Goal: Task Accomplishment & Management: Use online tool/utility

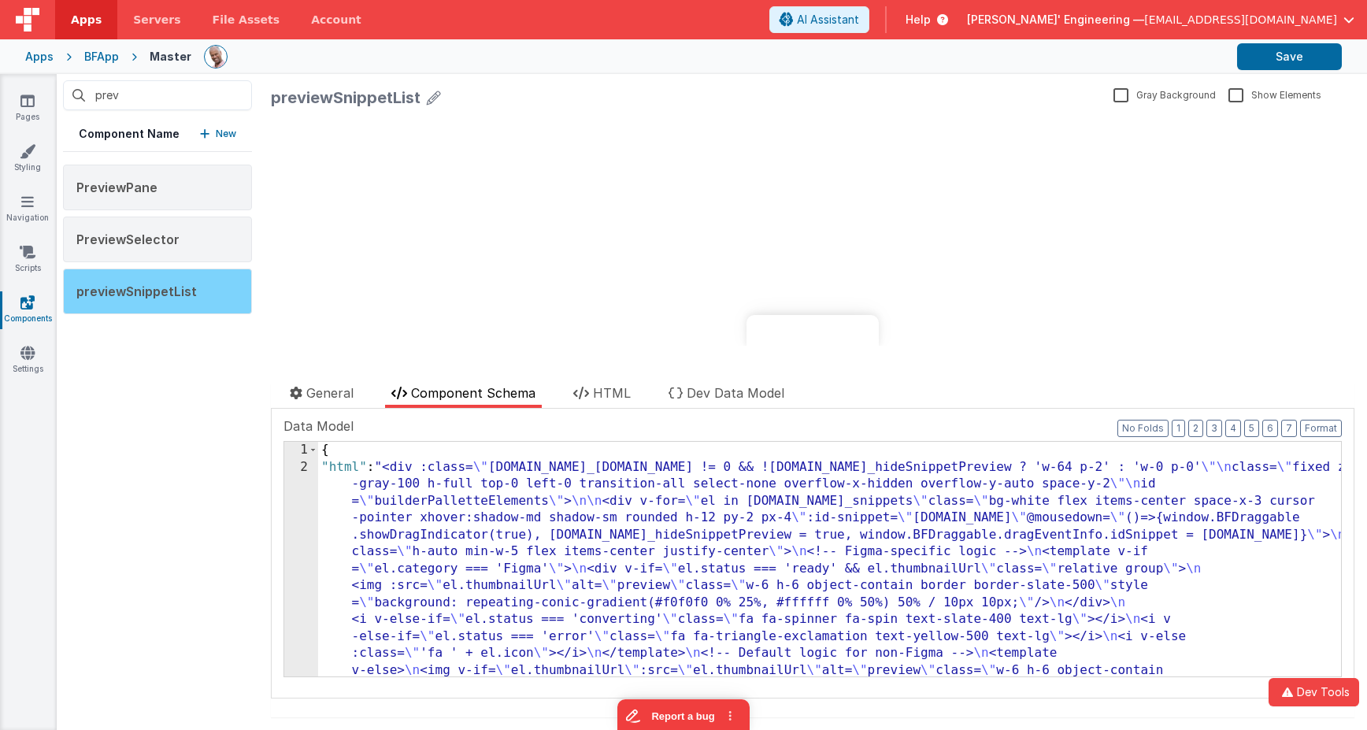
click at [213, 286] on div "previewSnippetList" at bounding box center [157, 292] width 189 height 46
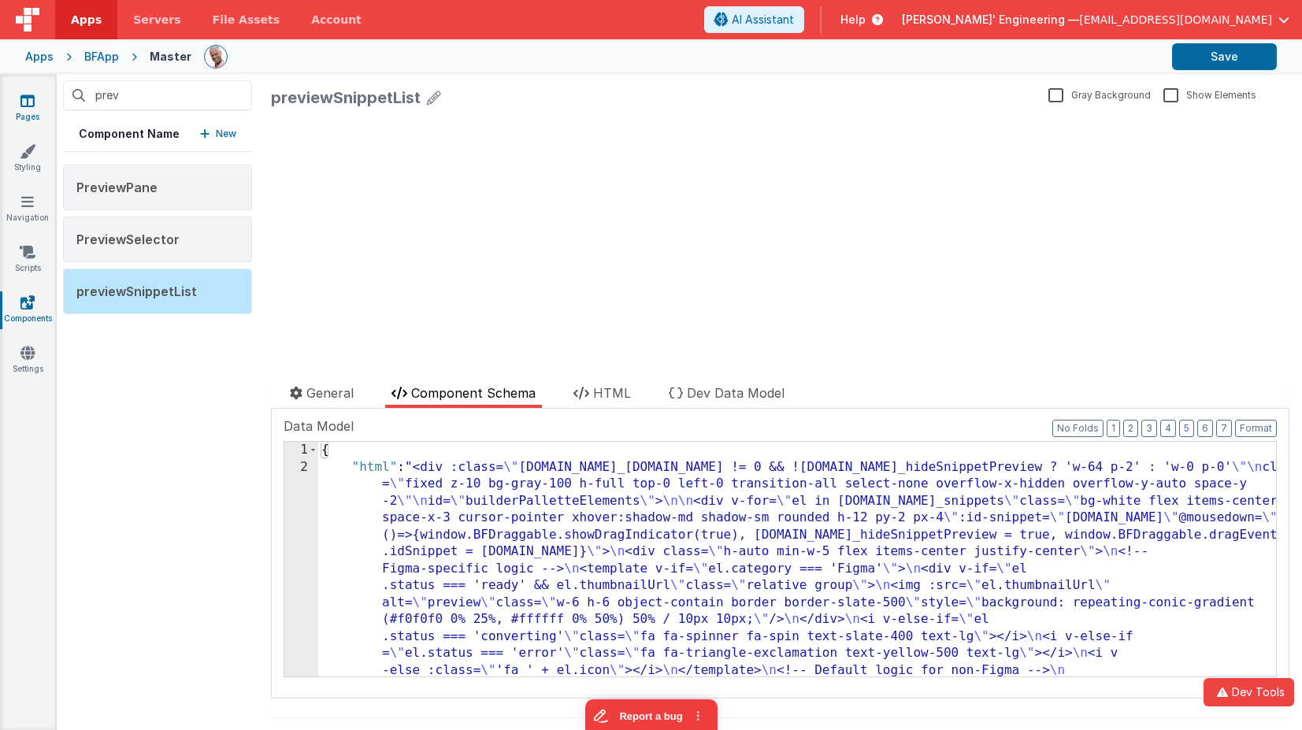
click at [32, 106] on icon at bounding box center [27, 101] width 14 height 16
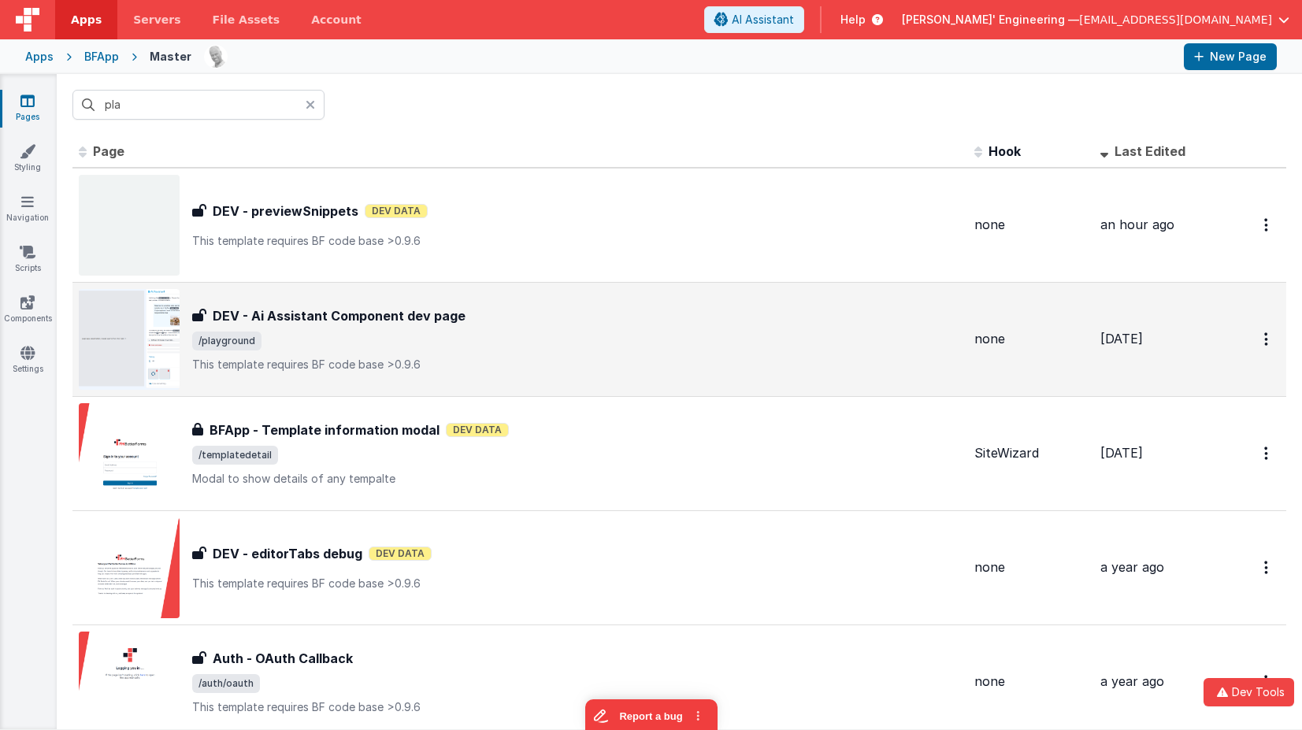
click at [409, 326] on div "DEV - Ai Assistant Component dev page DEV - Ai Assistant Component dev page /pl…" at bounding box center [577, 339] width 770 height 66
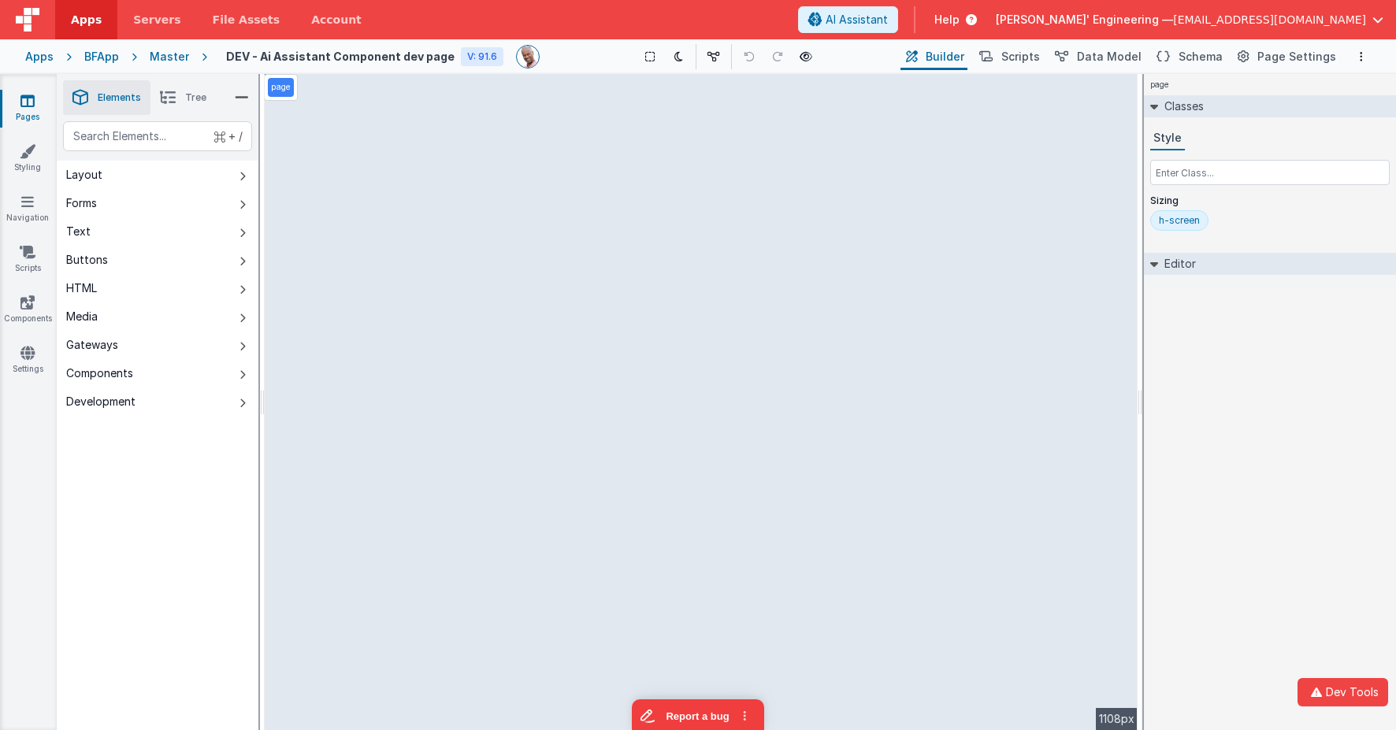
click at [164, 55] on div "Master" at bounding box center [169, 57] width 39 height 16
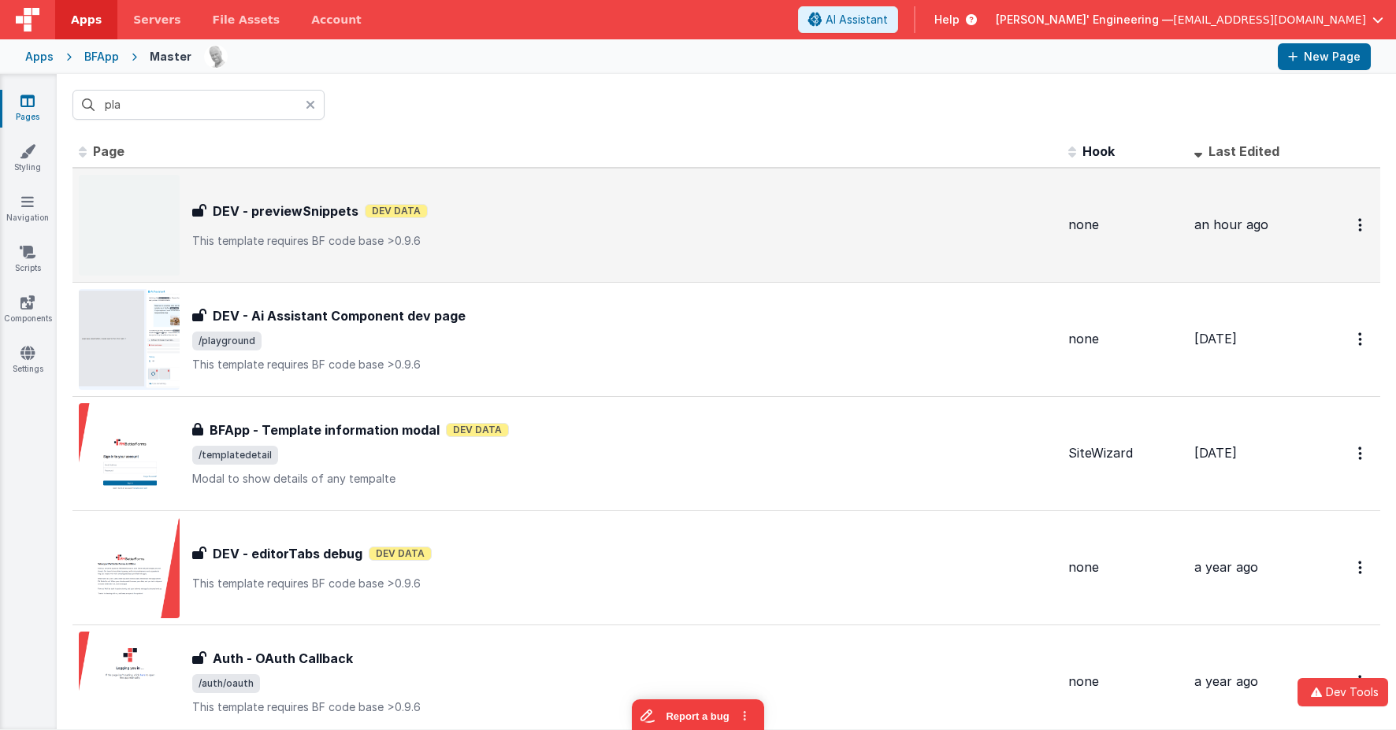
click at [380, 231] on div "DEV - previewSnippets DEV - previewSnippets Dev Data This template requires BF …" at bounding box center [623, 225] width 863 height 47
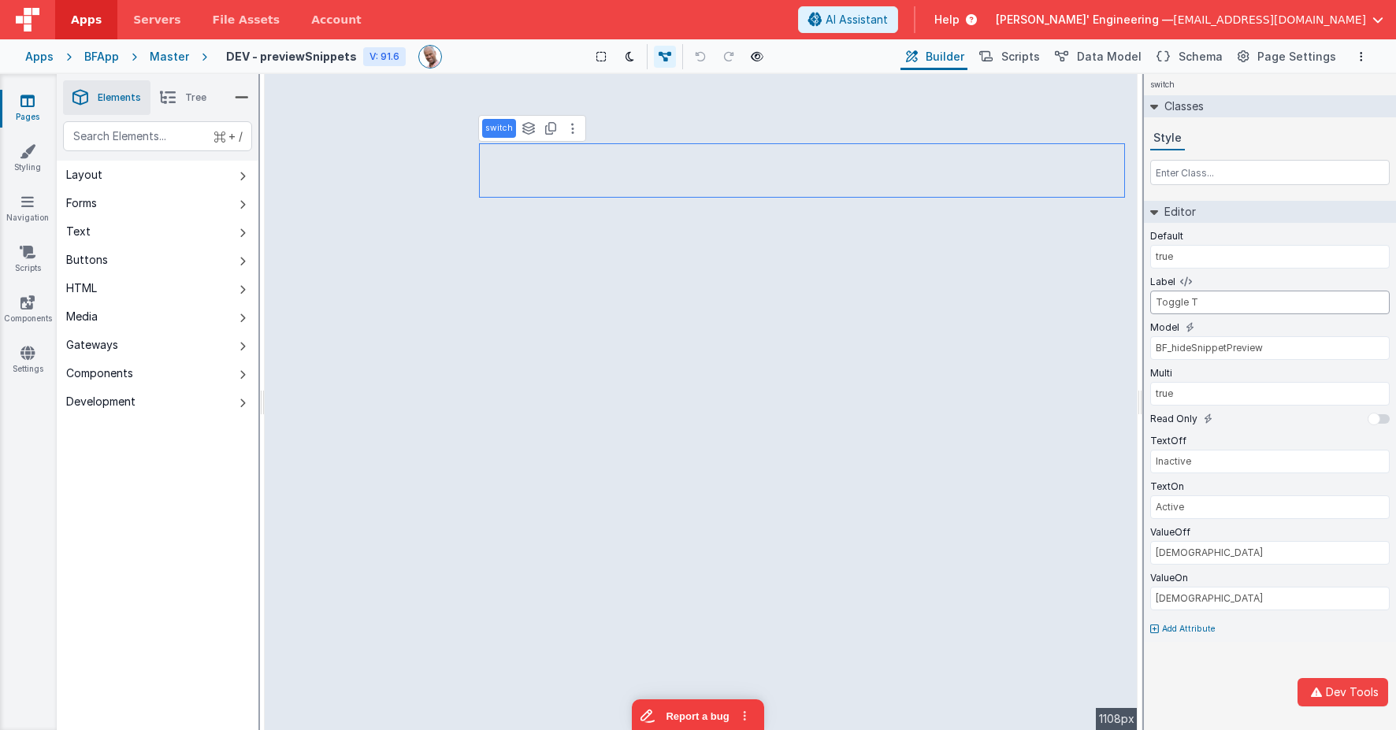
click at [1231, 304] on input "Toggle T" at bounding box center [1269, 303] width 239 height 24
type input "Toggle Tray"
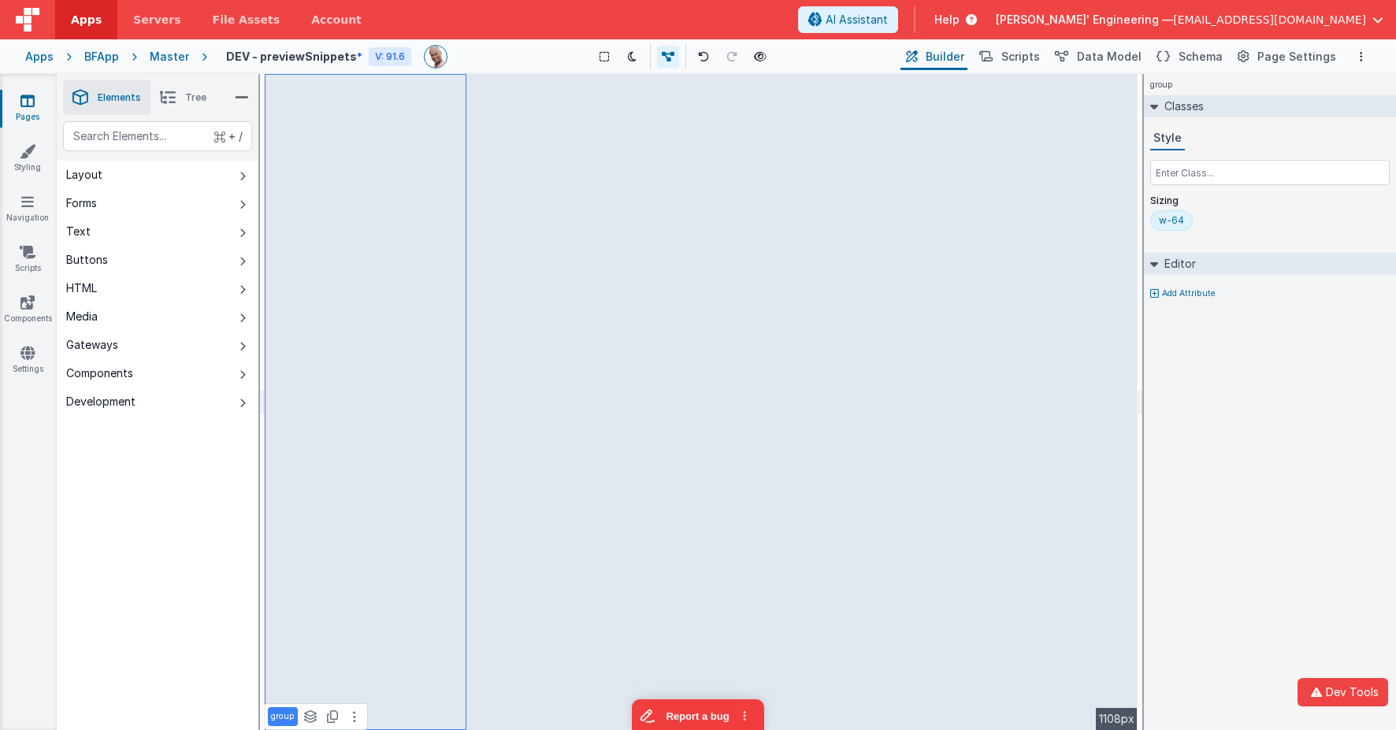
drag, startPoint x: 187, startPoint y: 97, endPoint x: 184, endPoint y: 113, distance: 16.1
click at [187, 97] on span "Tree" at bounding box center [195, 97] width 21 height 13
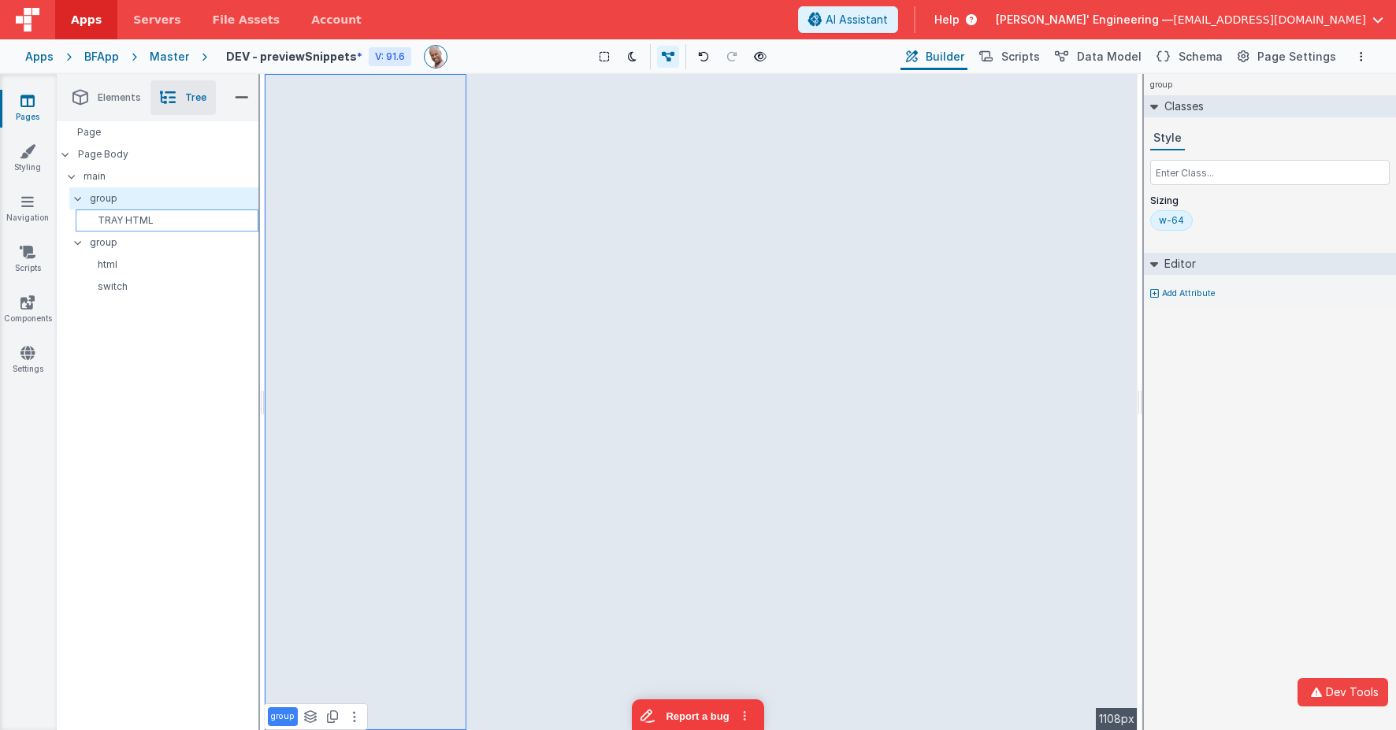
click at [142, 230] on div "TRAY HTML" at bounding box center [167, 221] width 183 height 22
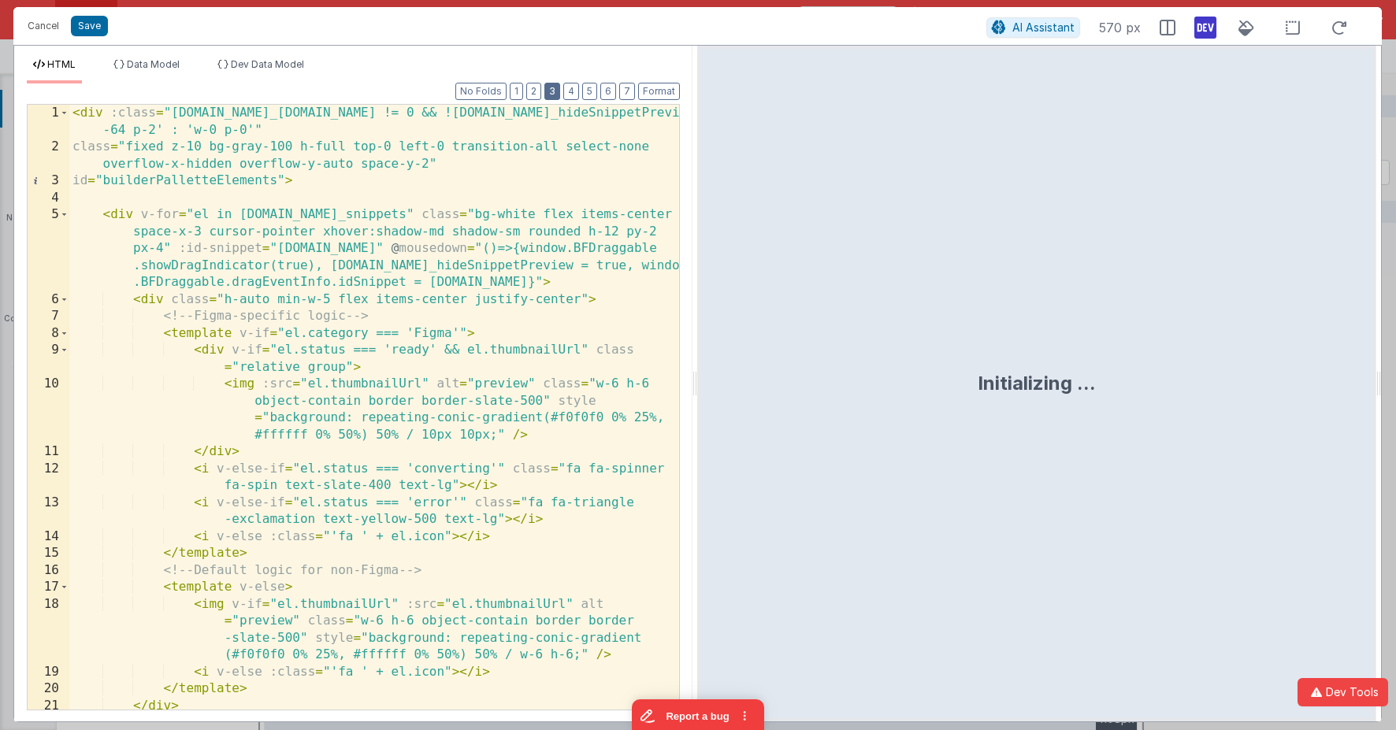
click at [557, 95] on button "3" at bounding box center [552, 91] width 16 height 17
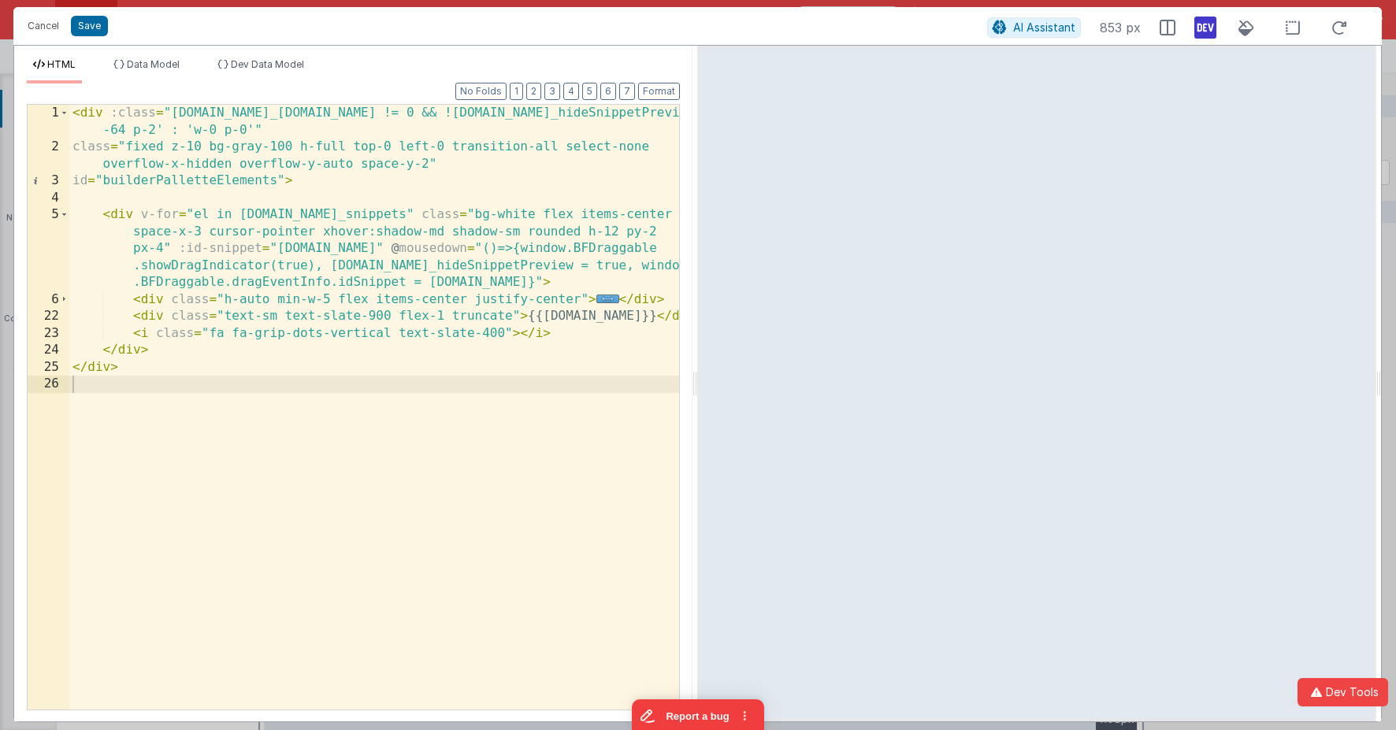
click at [169, 354] on div "< div :class = "[DOMAIN_NAME]_[DOMAIN_NAME] != 0 && ![DOMAIN_NAME]_hideSnippetP…" at bounding box center [374, 433] width 610 height 656
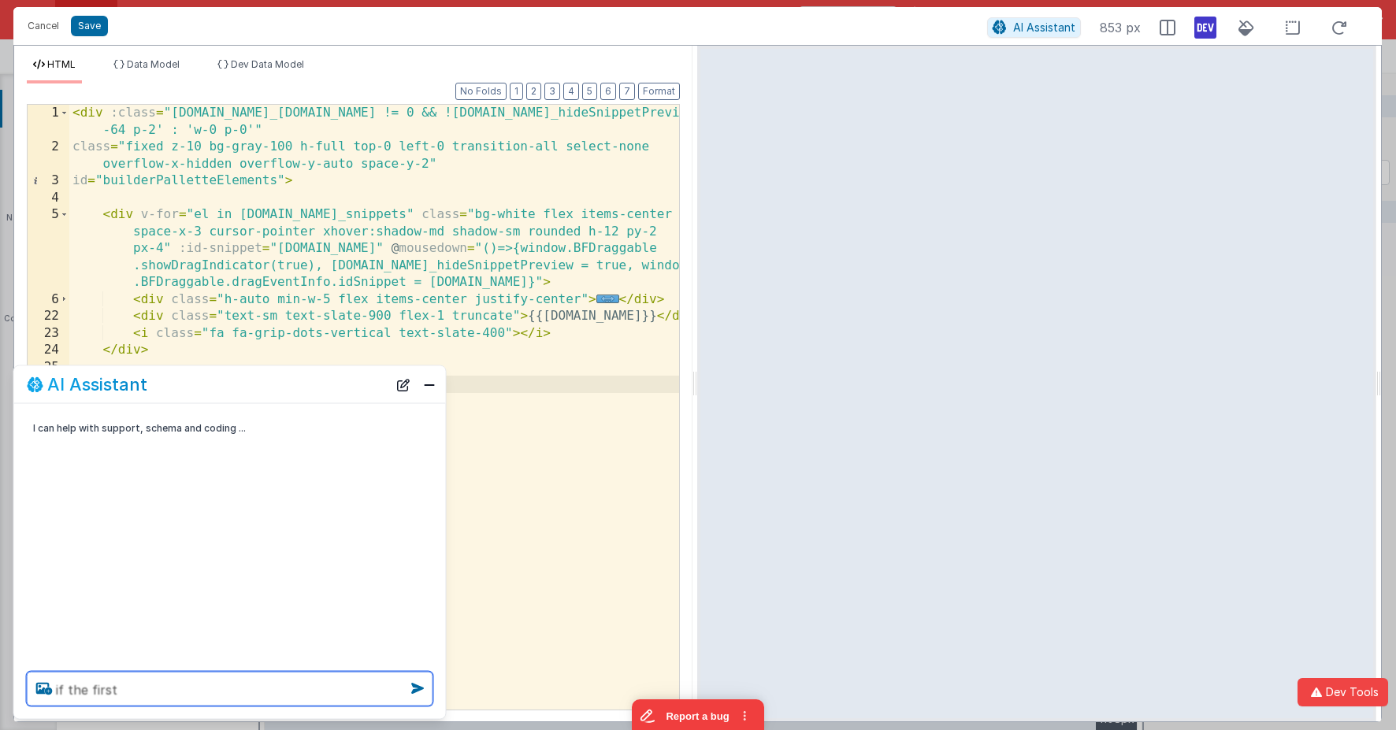
type textarea "if the first"
